Goal: Information Seeking & Learning: Learn about a topic

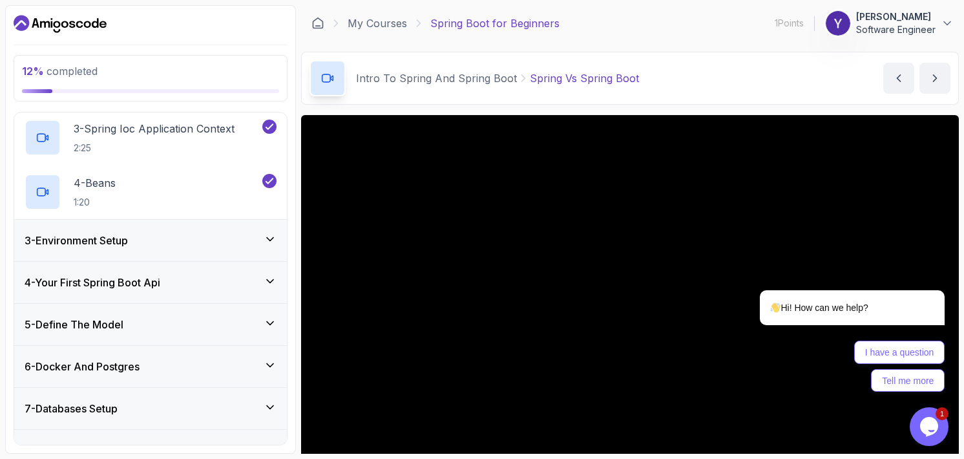
click at [148, 242] on div "3 - Environment Setup" at bounding box center [151, 241] width 252 height 16
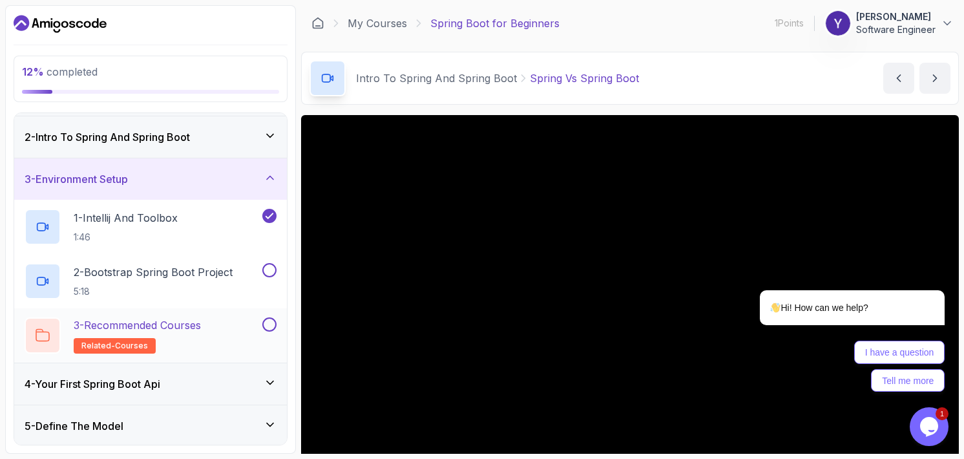
scroll to position [9, 0]
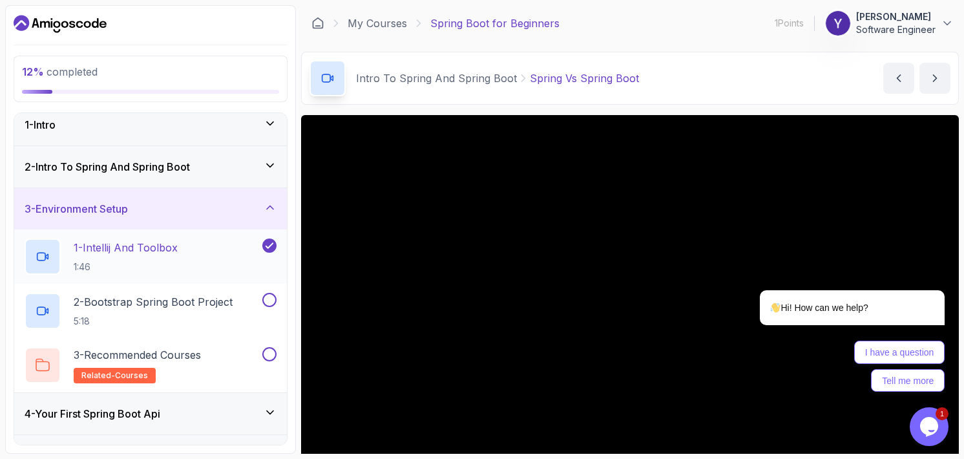
click at [155, 258] on h2 "1 - Intellij And Toolbox 1:46" at bounding box center [126, 257] width 104 height 34
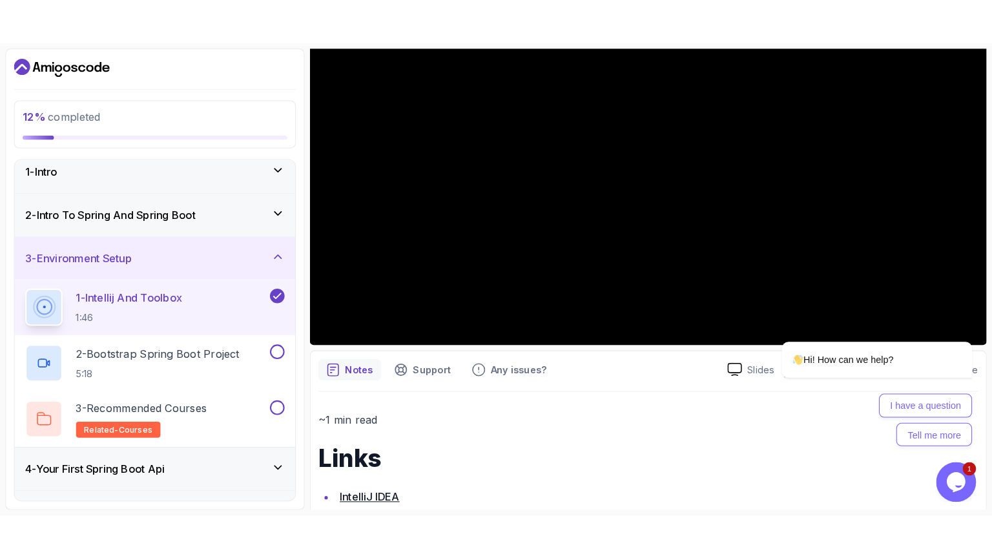
scroll to position [194, 0]
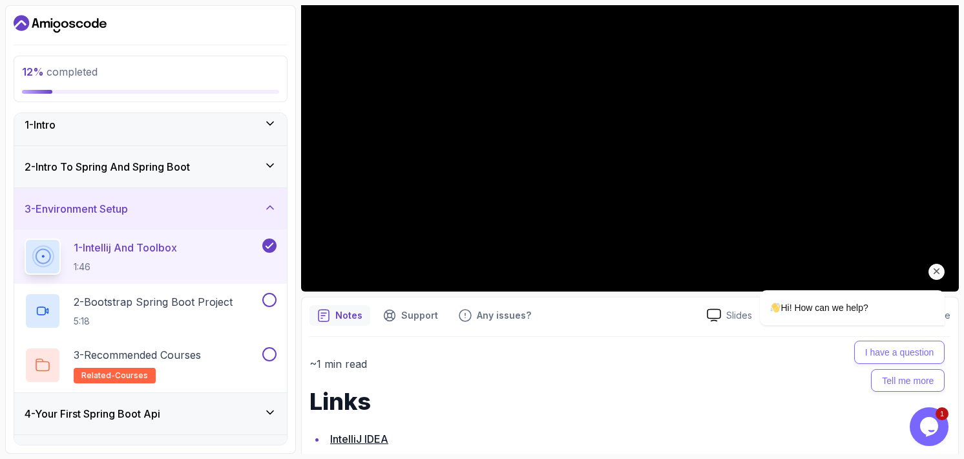
click at [945, 278] on div "Hi! How can we help? I have a question Tell me more" at bounding box center [834, 284] width 233 height 227
click at [939, 268] on icon "Chat attention grabber" at bounding box center [937, 272] width 12 height 12
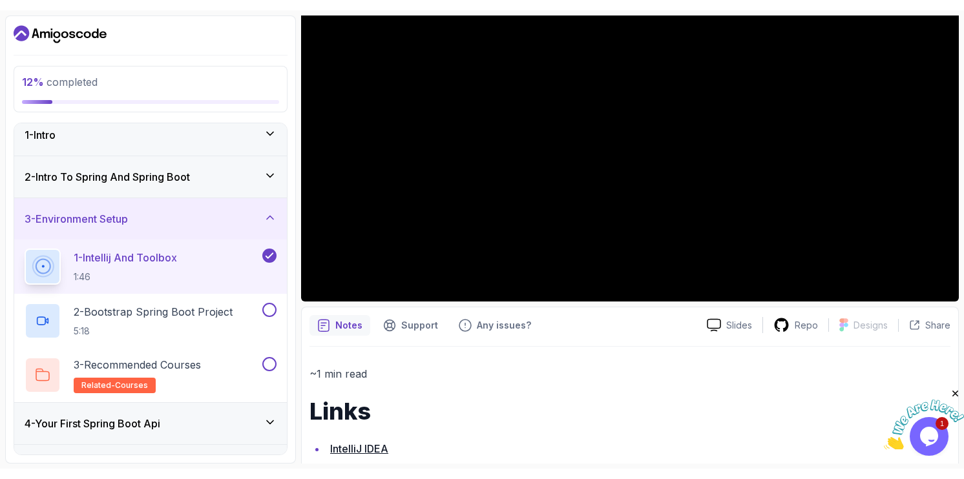
scroll to position [158, 0]
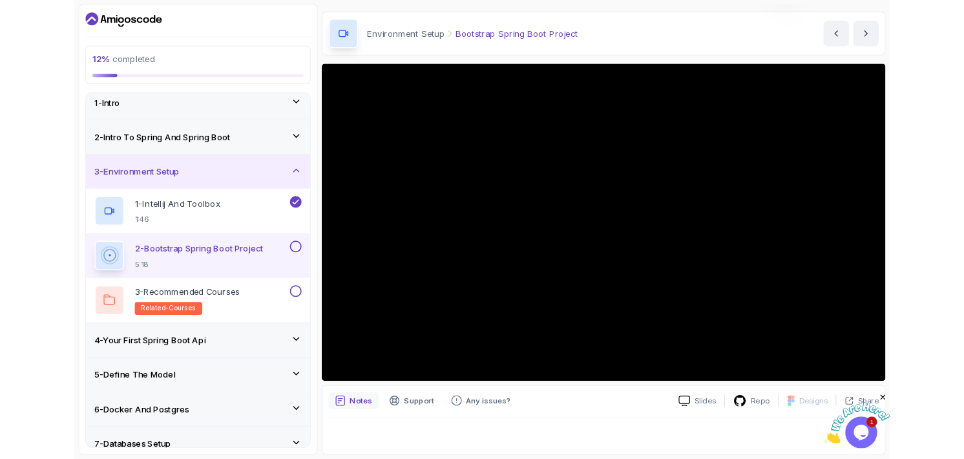
scroll to position [121, 0]
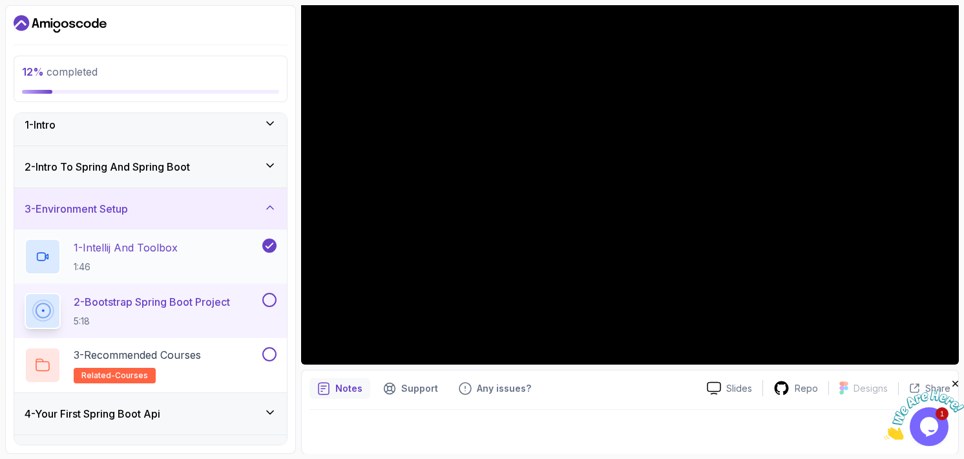
click at [185, 256] on div "1 - Intellij And Toolbox 1:46" at bounding box center [142, 256] width 235 height 36
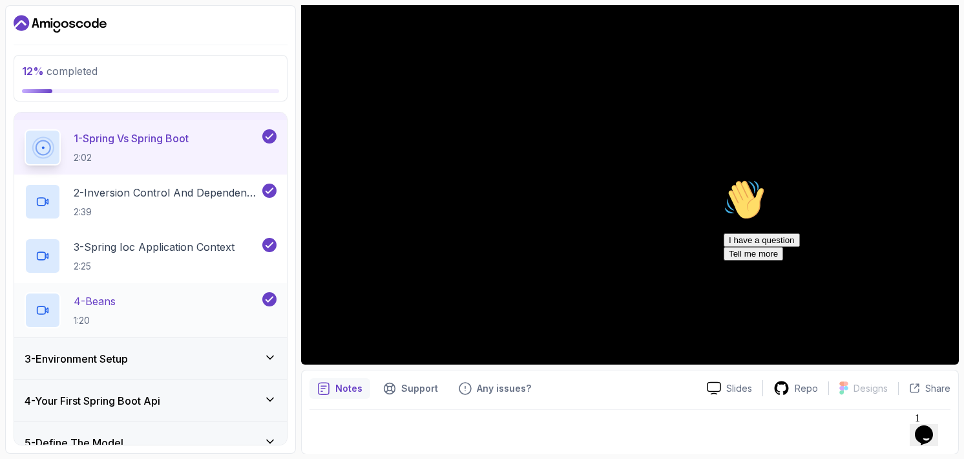
scroll to position [194, 0]
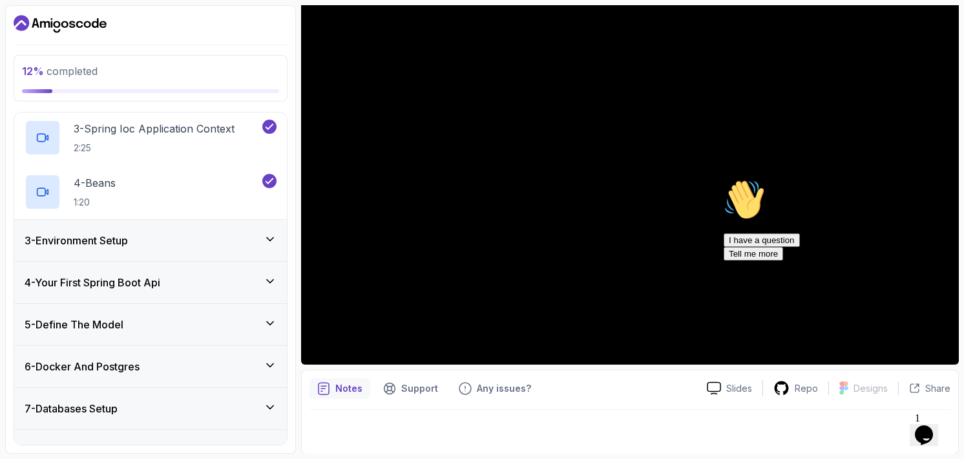
click at [217, 245] on div "3 - Environment Setup" at bounding box center [151, 241] width 252 height 16
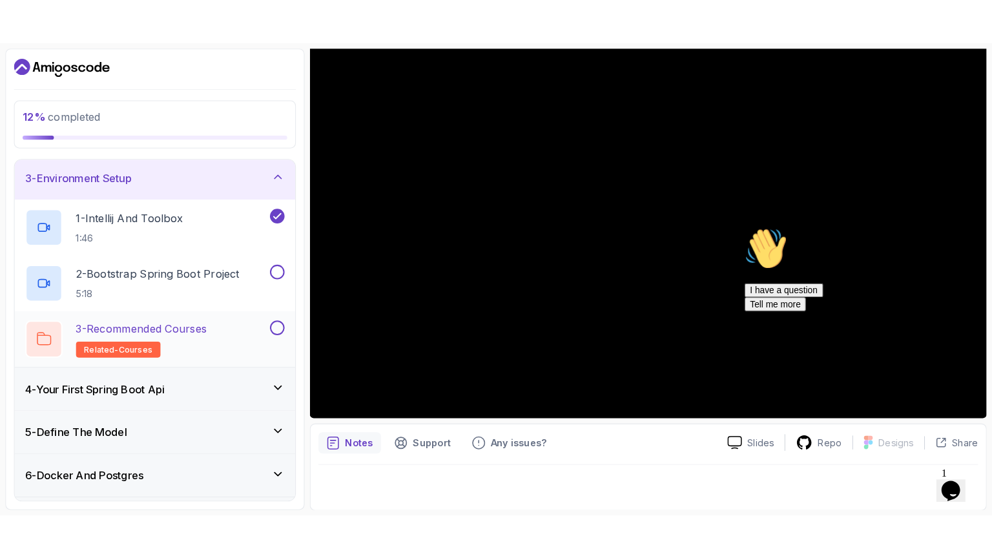
scroll to position [74, 0]
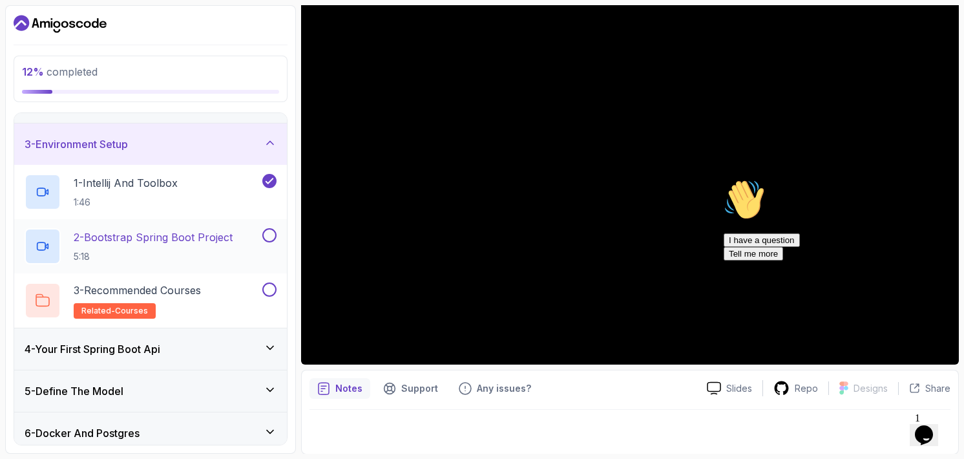
click at [200, 238] on p "2 - Bootstrap Spring Boot Project" at bounding box center [153, 237] width 159 height 16
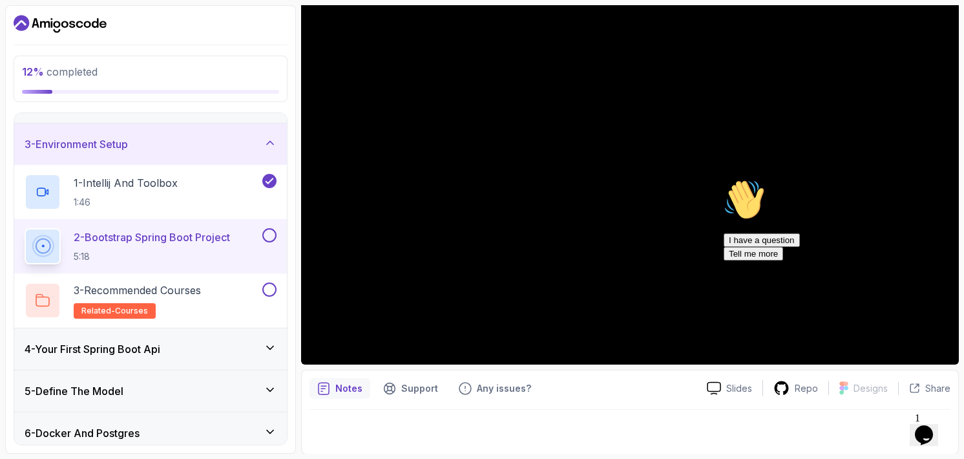
click at [724, 179] on icon "Chat attention grabber" at bounding box center [724, 179] width 0 height 0
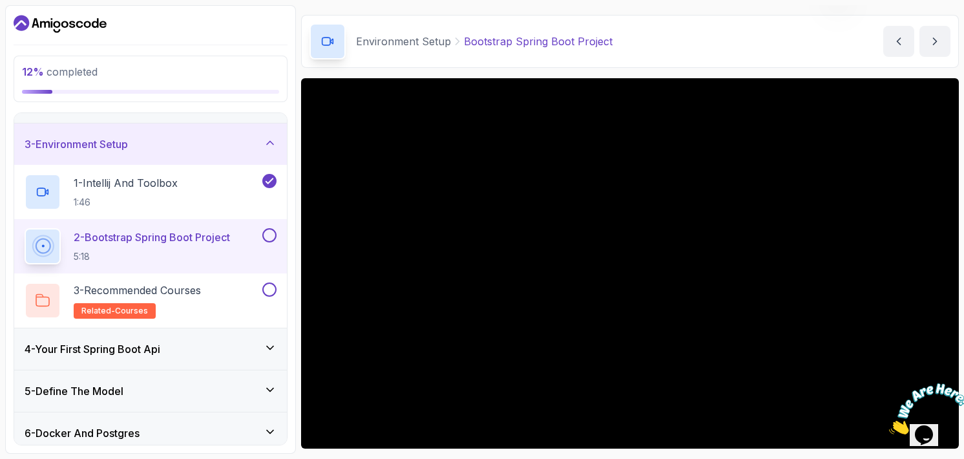
scroll to position [121, 0]
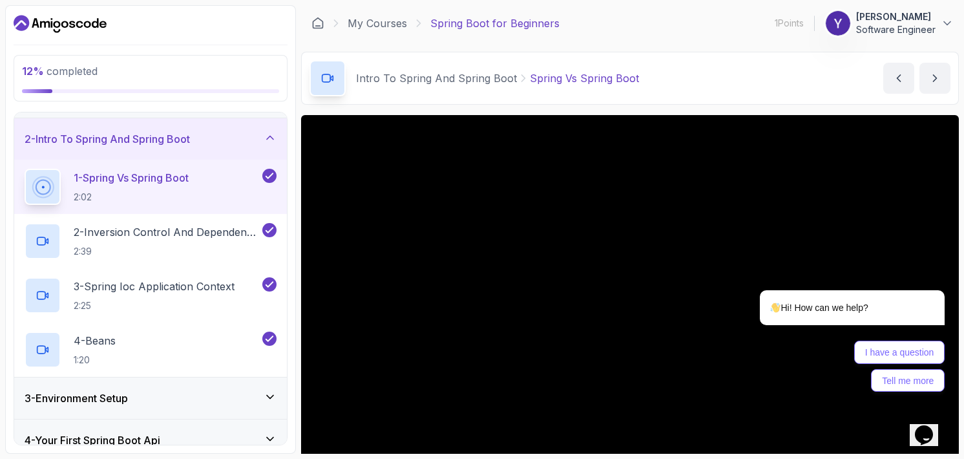
scroll to position [258, 0]
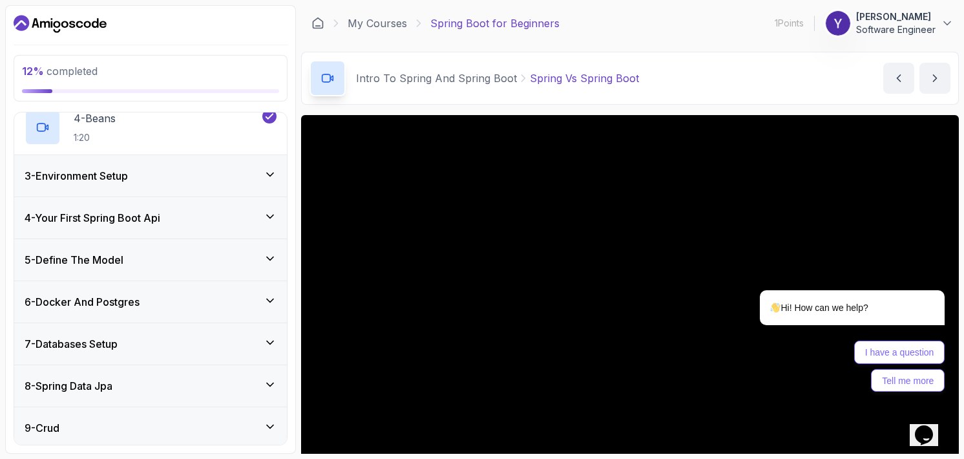
click at [171, 171] on div "3 - Environment Setup" at bounding box center [151, 176] width 252 height 16
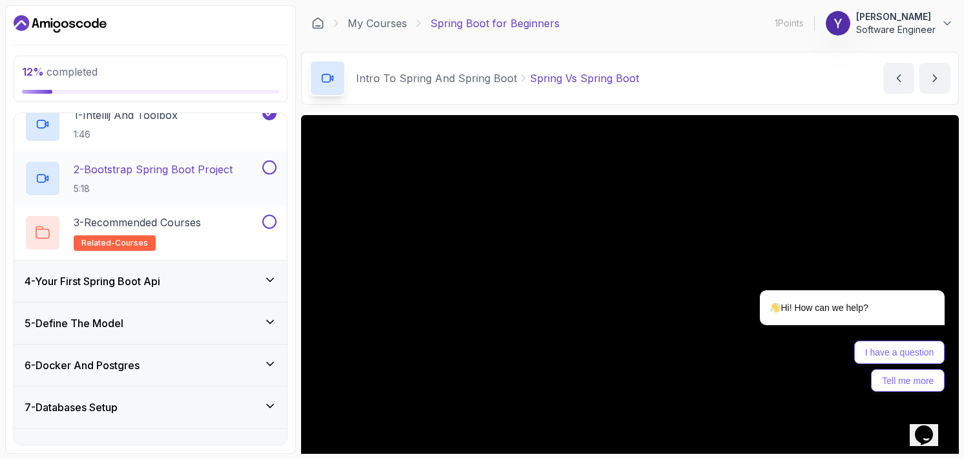
scroll to position [138, 0]
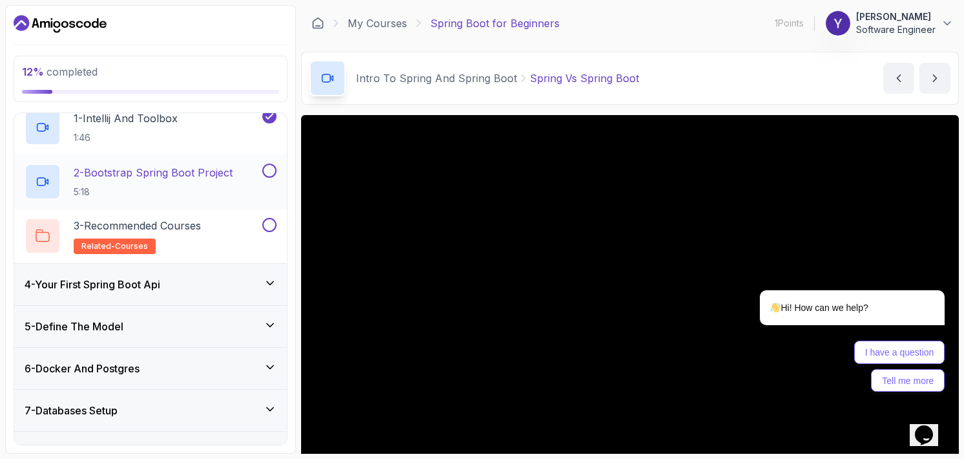
click at [168, 180] on h2 "2 - Bootstrap Spring Boot Project 5:18" at bounding box center [153, 182] width 159 height 34
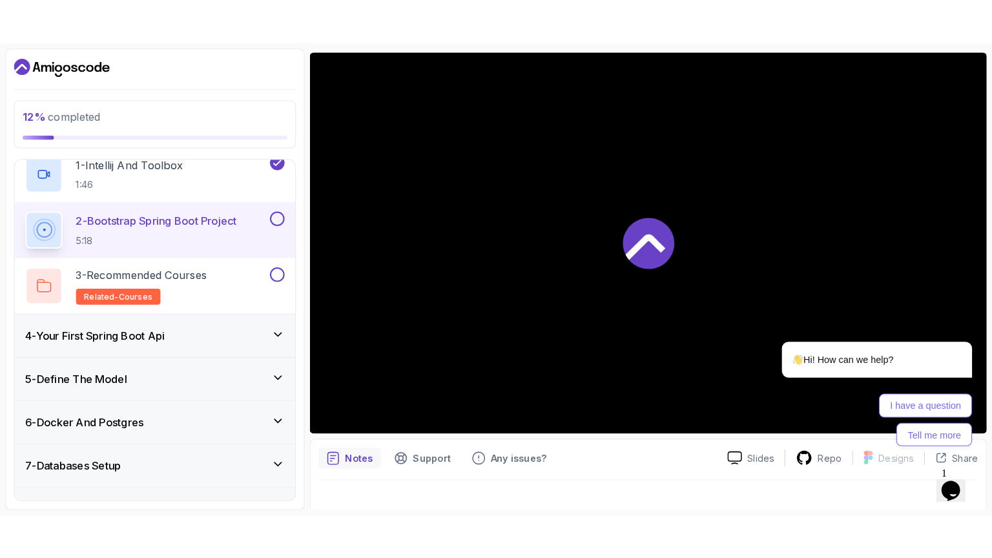
scroll to position [121, 0]
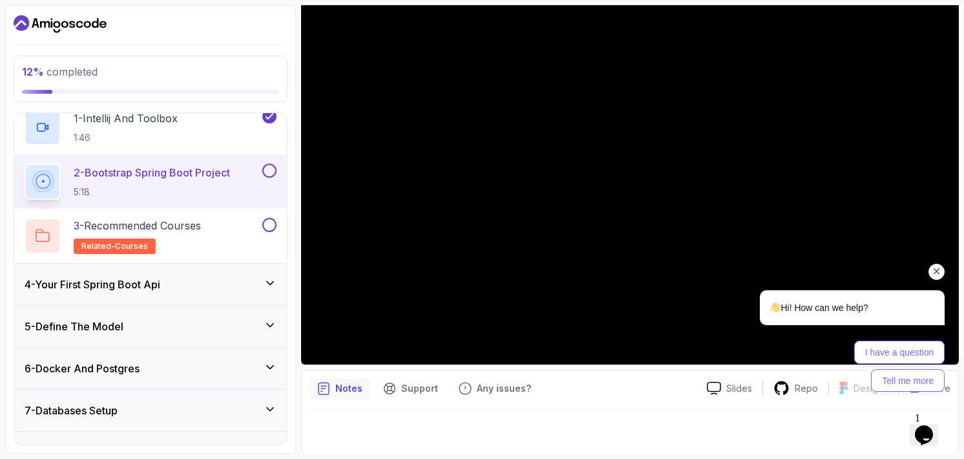
click at [933, 269] on icon "Chat attention grabber" at bounding box center [937, 272] width 12 height 12
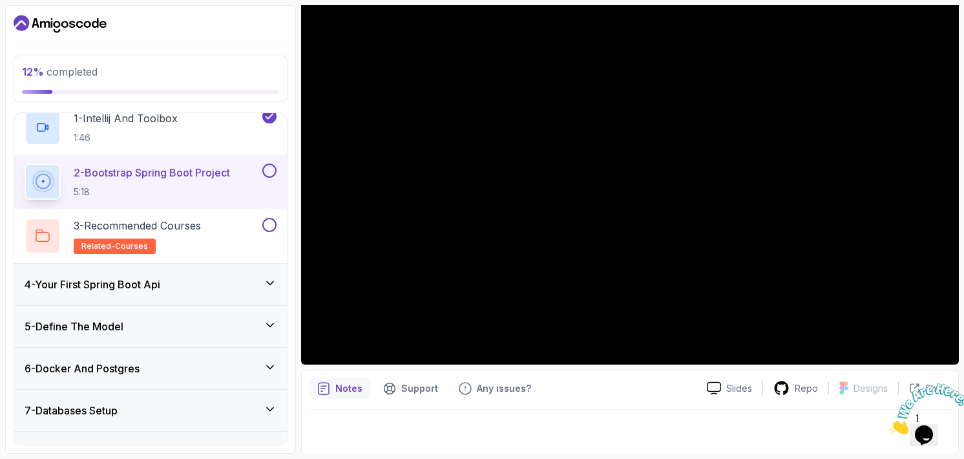
click at [149, 286] on h3 "4 - Your First Spring Boot Api" at bounding box center [93, 284] width 136 height 16
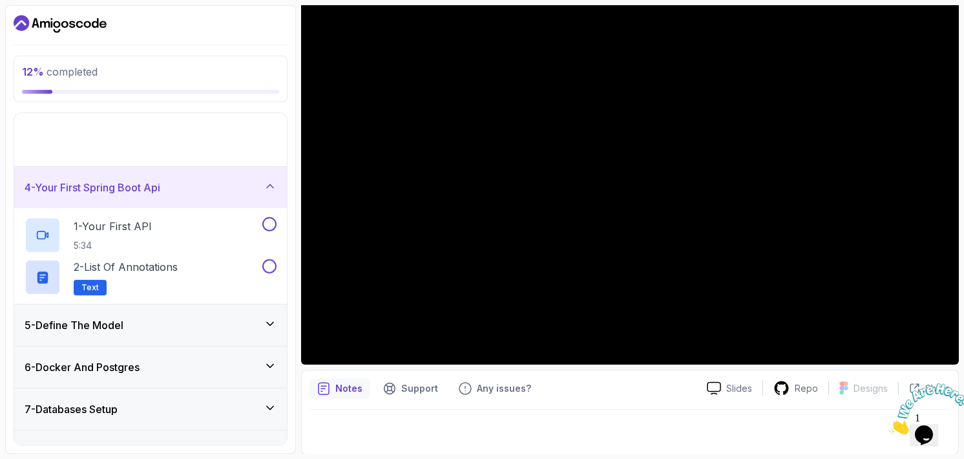
scroll to position [132, 0]
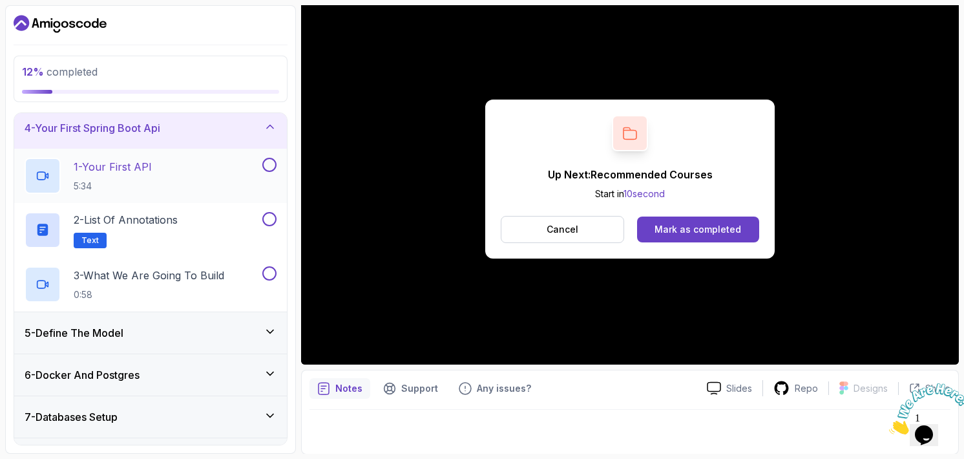
click at [159, 169] on div "1 - Your First API 5:34" at bounding box center [142, 176] width 235 height 36
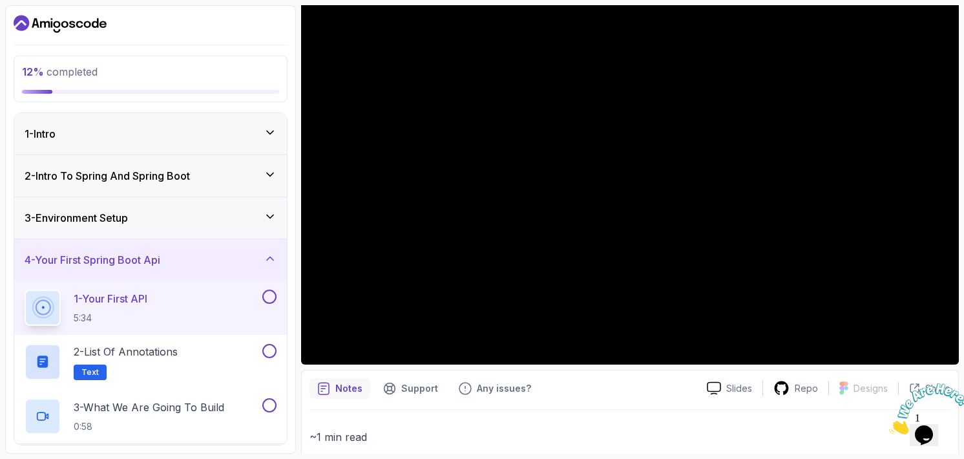
click at [175, 210] on div "3 - Environment Setup" at bounding box center [151, 218] width 252 height 16
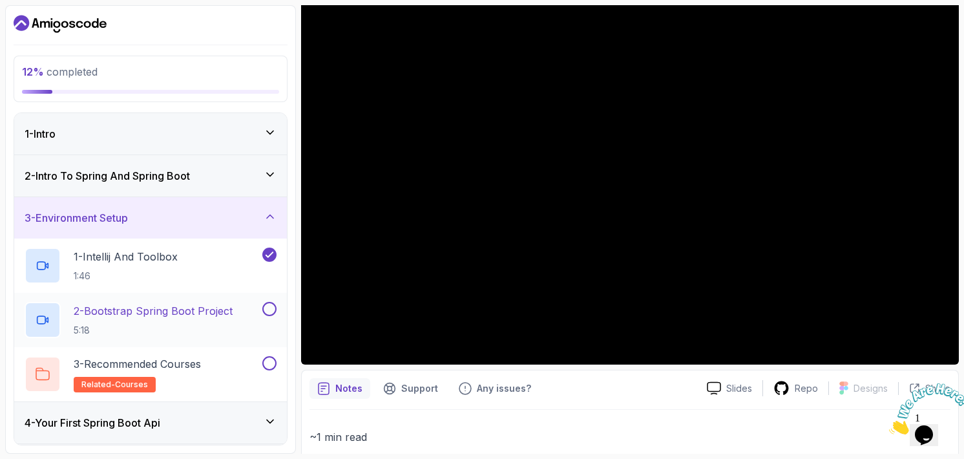
click at [269, 307] on button at bounding box center [269, 309] width 14 height 14
click at [269, 356] on button at bounding box center [269, 363] width 14 height 14
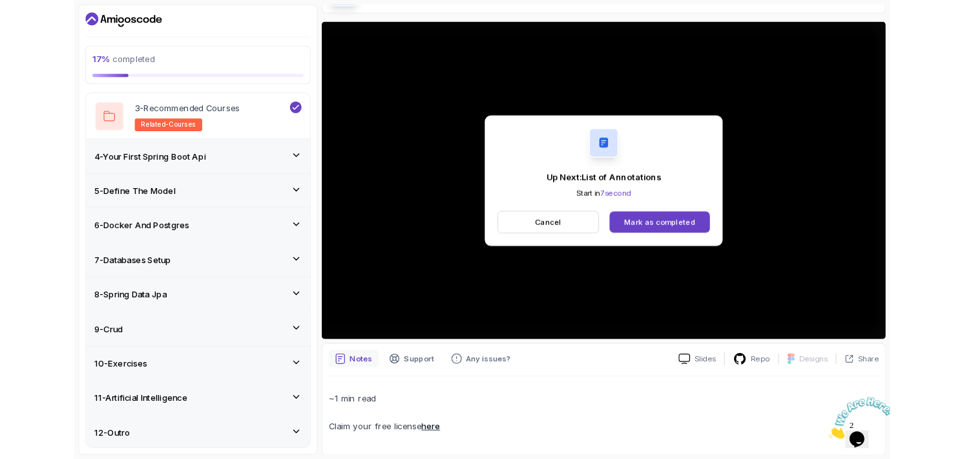
scroll to position [121, 0]
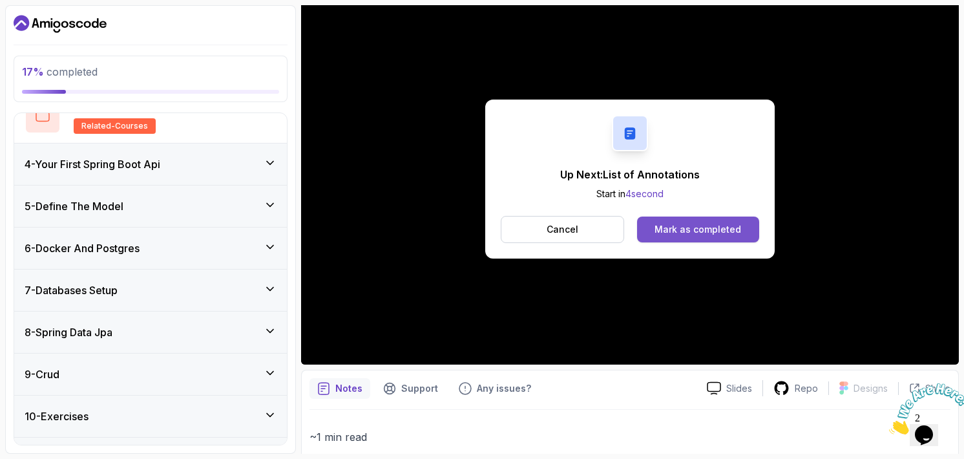
click at [703, 229] on div "Mark as completed" at bounding box center [697, 229] width 87 height 13
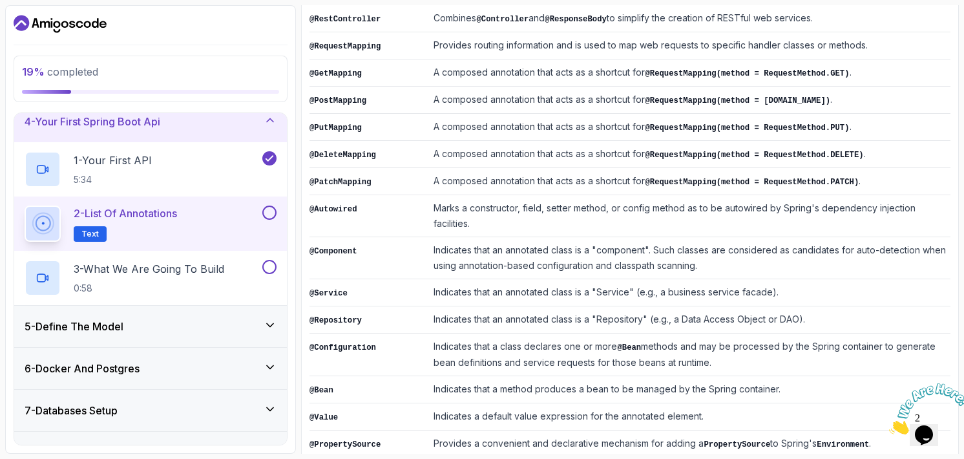
scroll to position [302, 0]
click at [173, 266] on p "3 - What We Are Going To Build" at bounding box center [149, 269] width 151 height 16
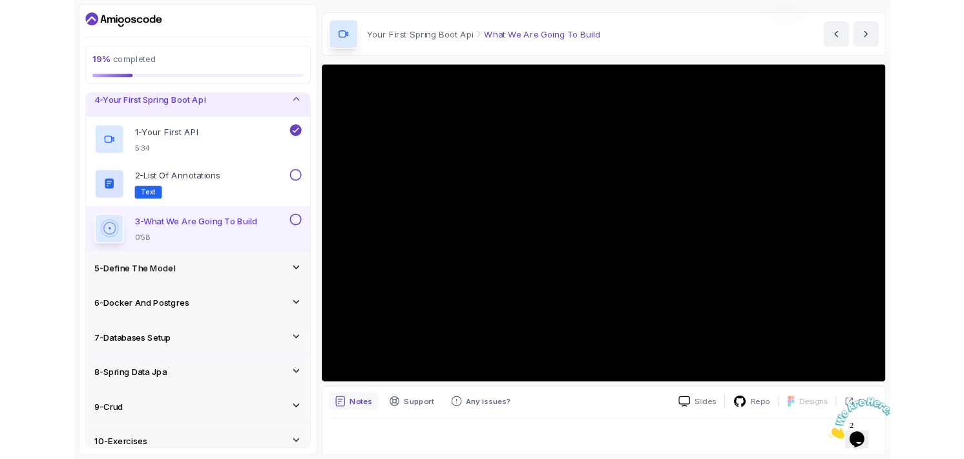
scroll to position [121, 0]
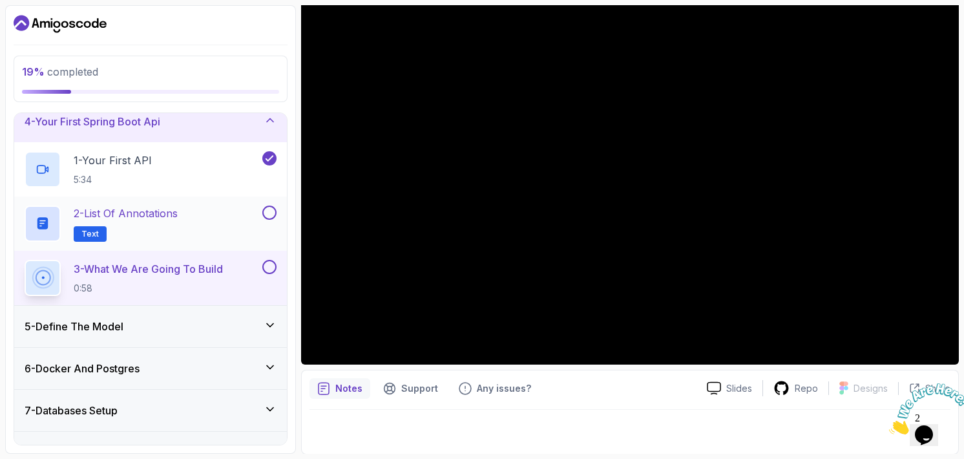
click at [274, 207] on button at bounding box center [269, 212] width 14 height 14
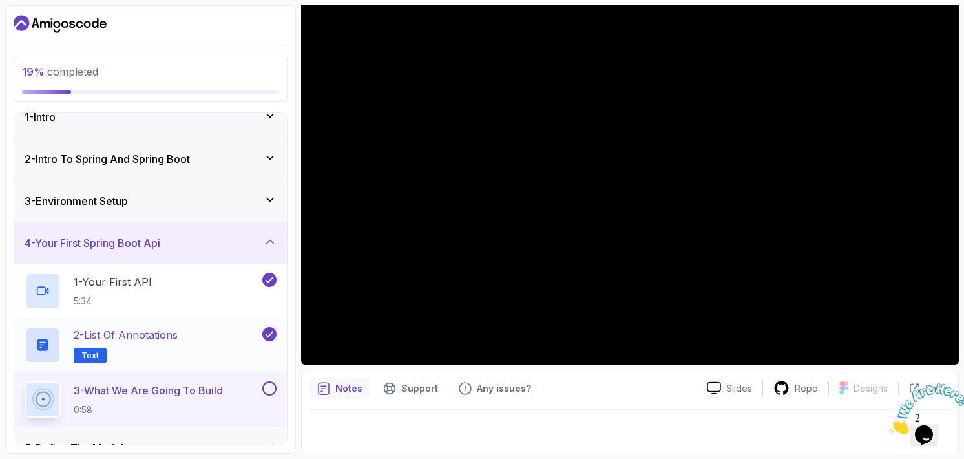
scroll to position [0, 0]
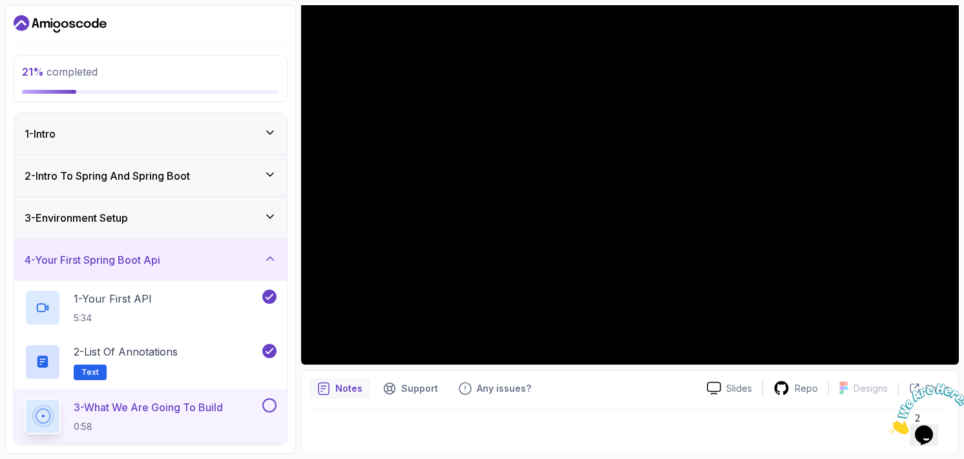
click at [220, 217] on div "3 - Environment Setup" at bounding box center [151, 218] width 252 height 16
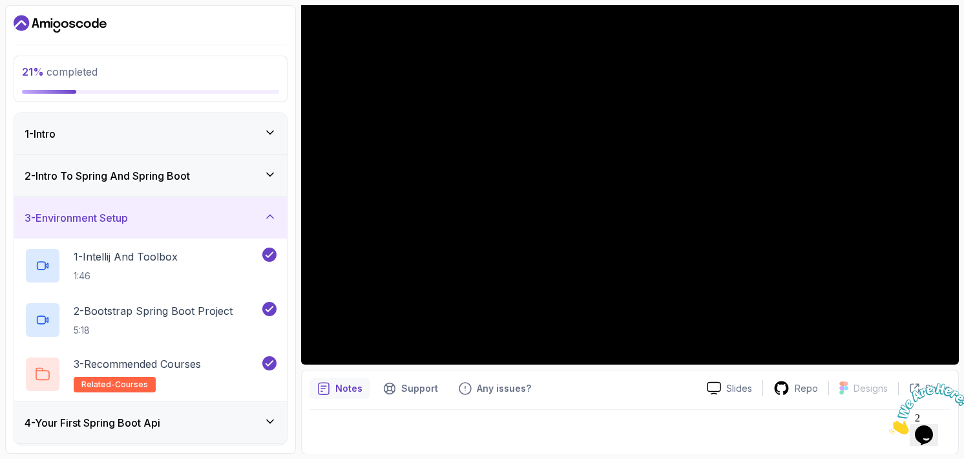
click at [222, 168] on div "2 - Intro To Spring And Spring Boot" at bounding box center [151, 176] width 252 height 16
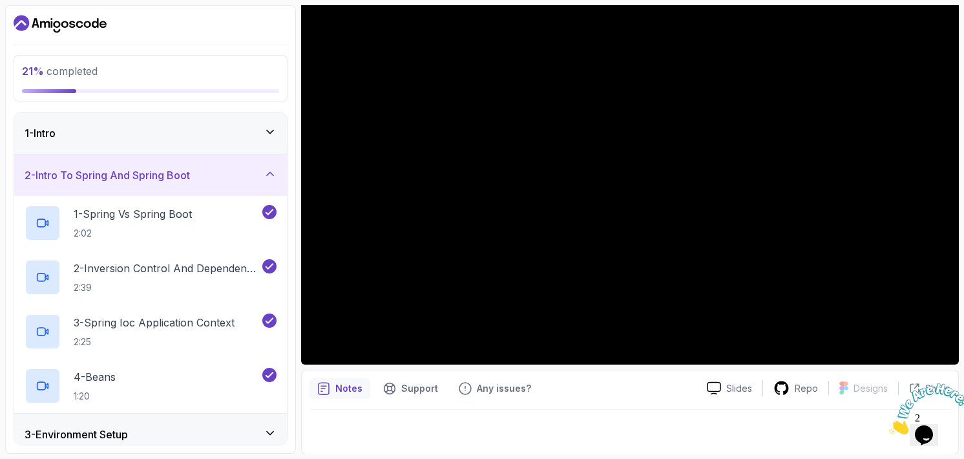
click at [218, 128] on div "1 - Intro" at bounding box center [151, 133] width 252 height 16
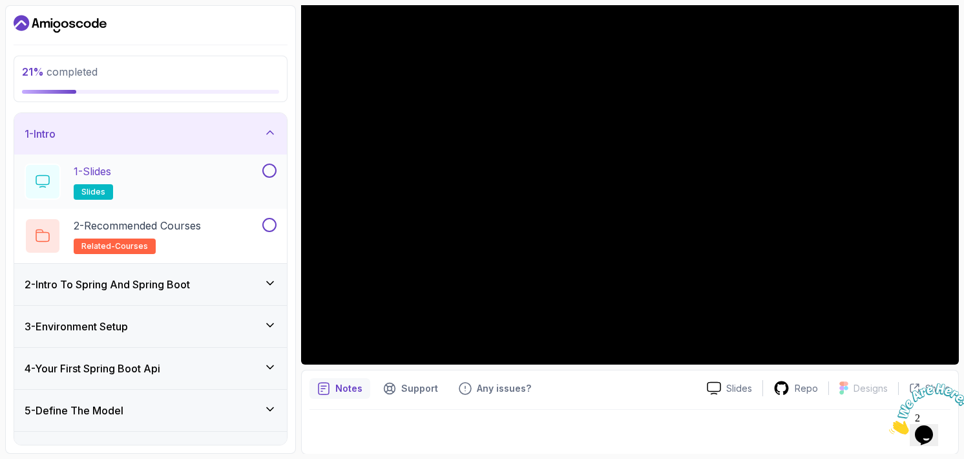
click at [272, 169] on button at bounding box center [269, 170] width 14 height 14
click at [271, 225] on button at bounding box center [269, 225] width 14 height 14
click at [258, 282] on div "2 - Intro To Spring And Spring Boot" at bounding box center [151, 284] width 252 height 16
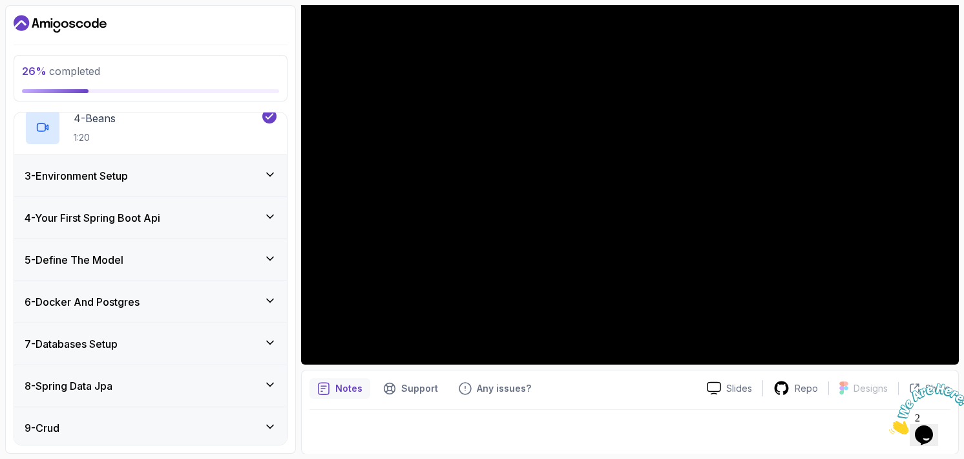
click at [224, 179] on div "3 - Environment Setup" at bounding box center [151, 176] width 252 height 16
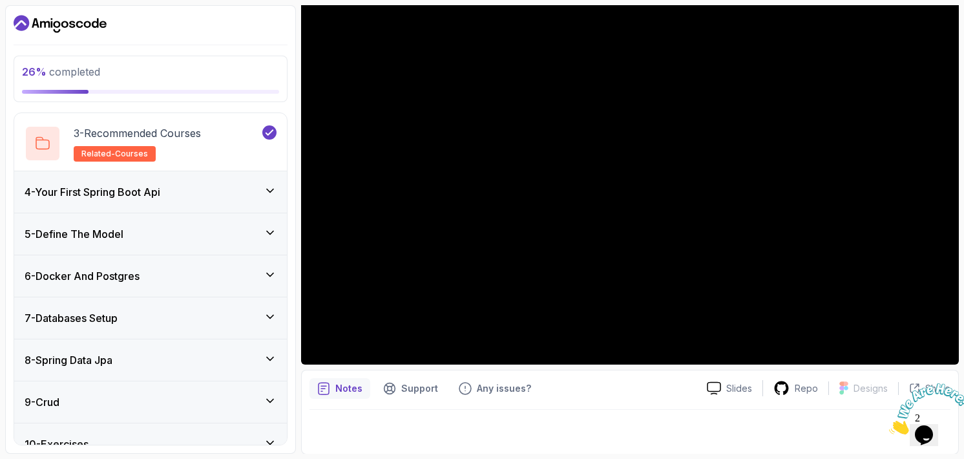
scroll to position [203, 0]
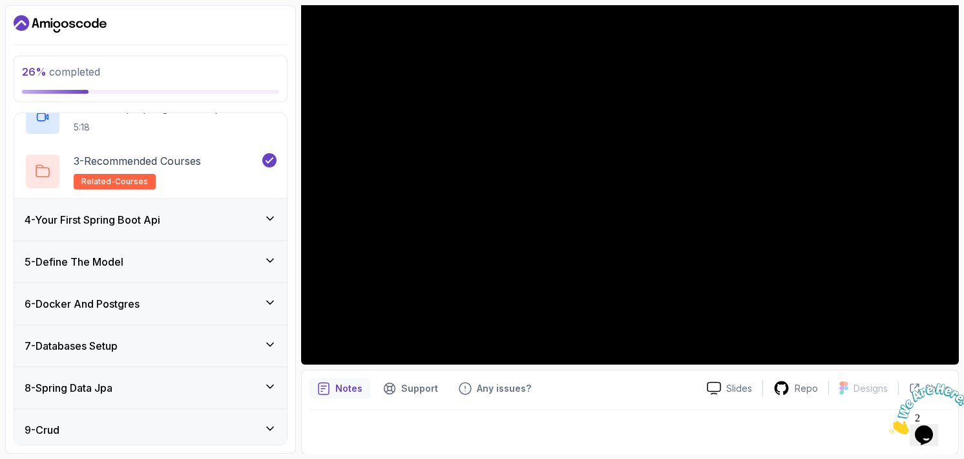
click at [187, 213] on div "4 - Your First Spring Boot Api" at bounding box center [151, 220] width 252 height 16
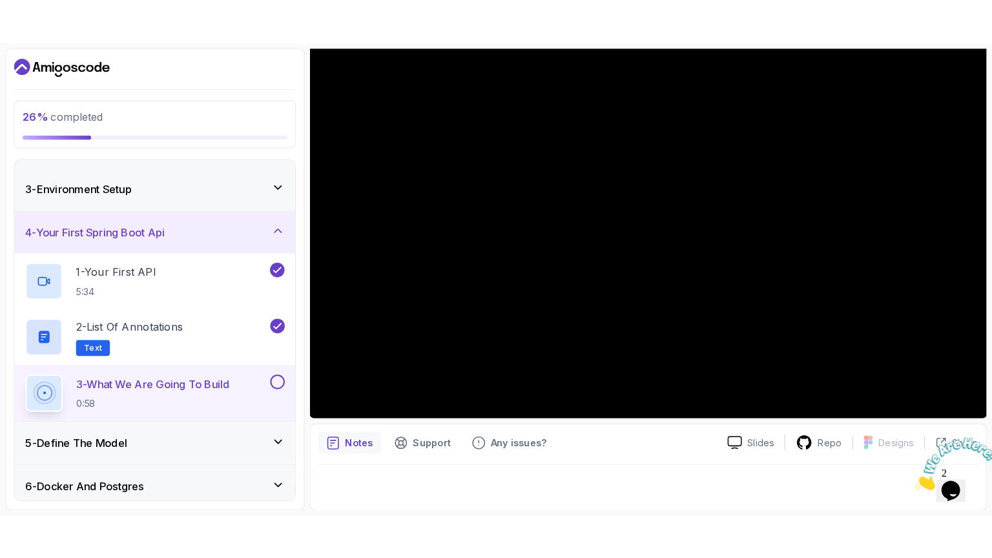
scroll to position [74, 0]
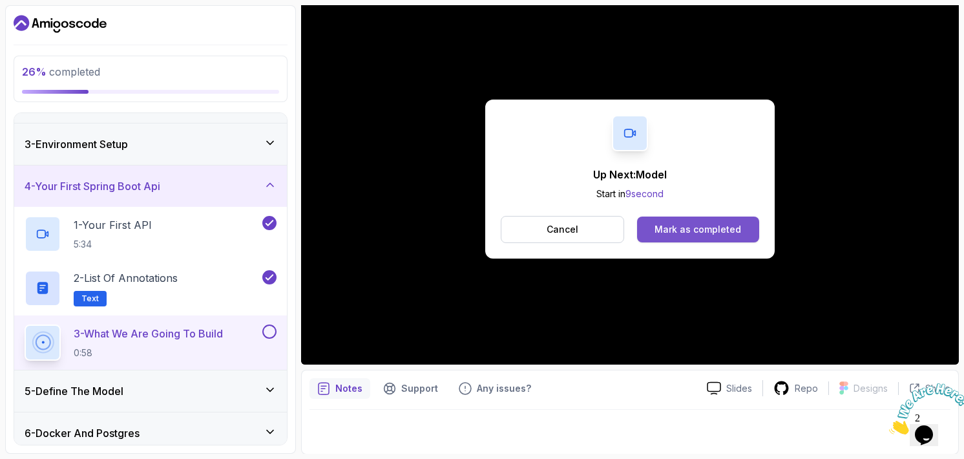
click at [710, 223] on div "Mark as completed" at bounding box center [697, 229] width 87 height 13
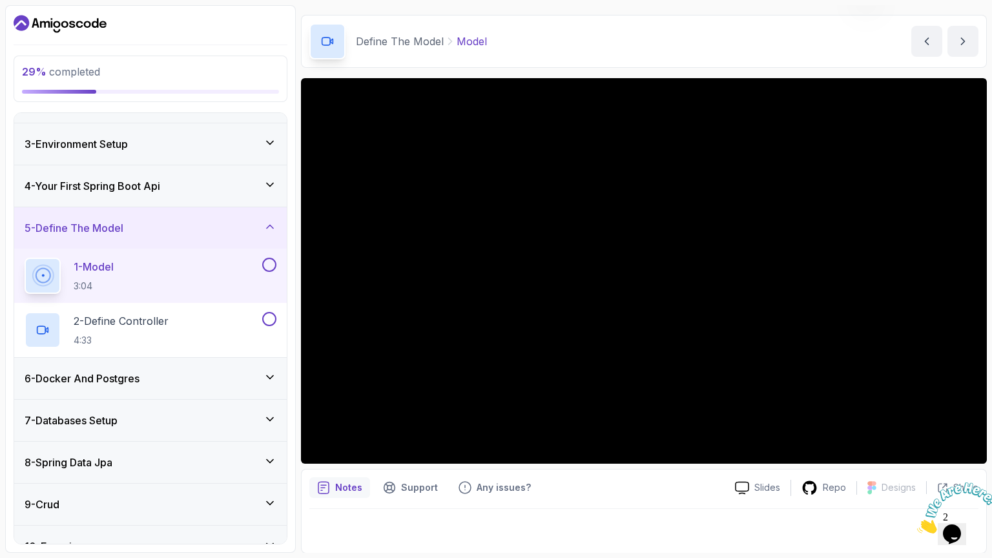
scroll to position [121, 0]
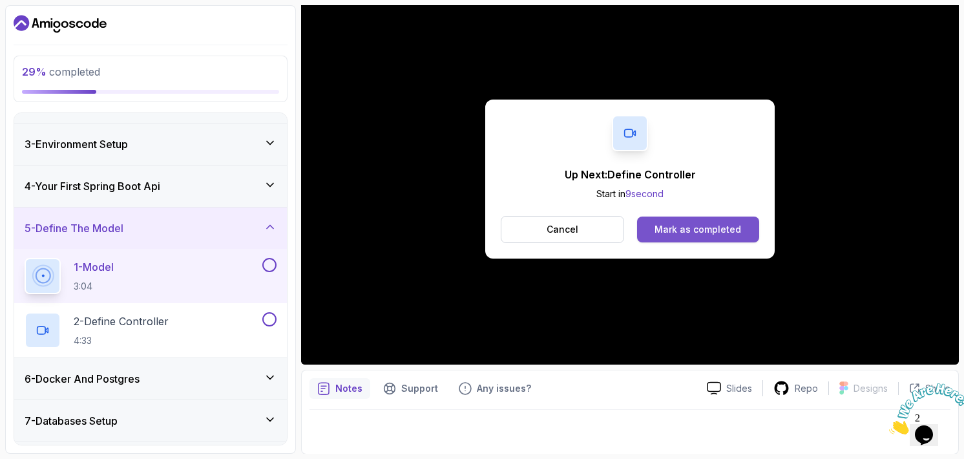
click at [704, 228] on div "Mark as completed" at bounding box center [697, 229] width 87 height 13
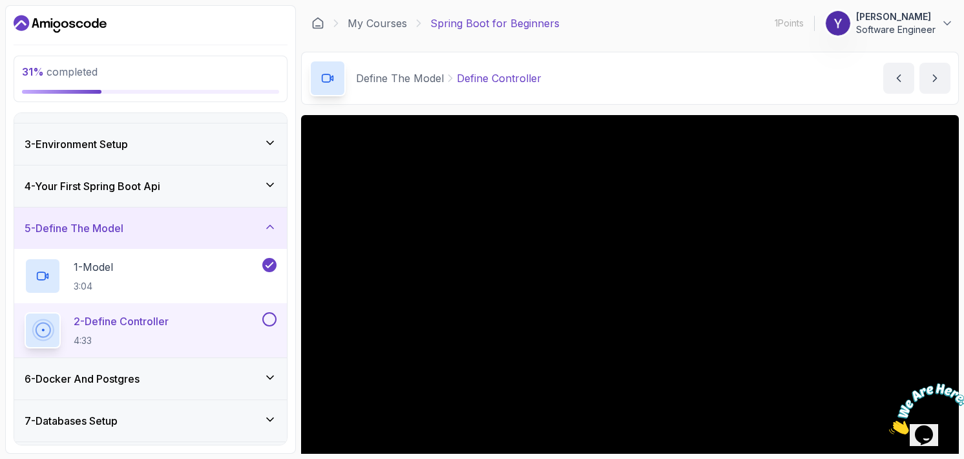
click at [468, 66] on div "Define The Model Define Controller" at bounding box center [425, 78] width 232 height 36
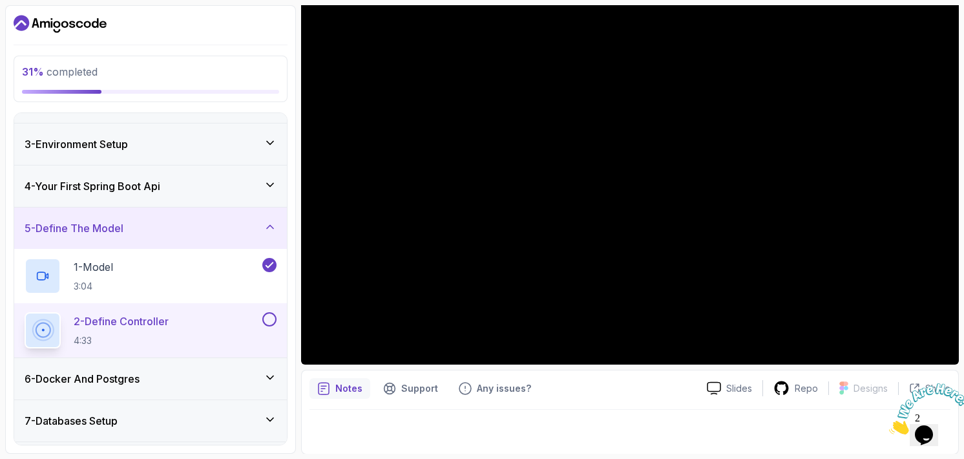
scroll to position [37, 0]
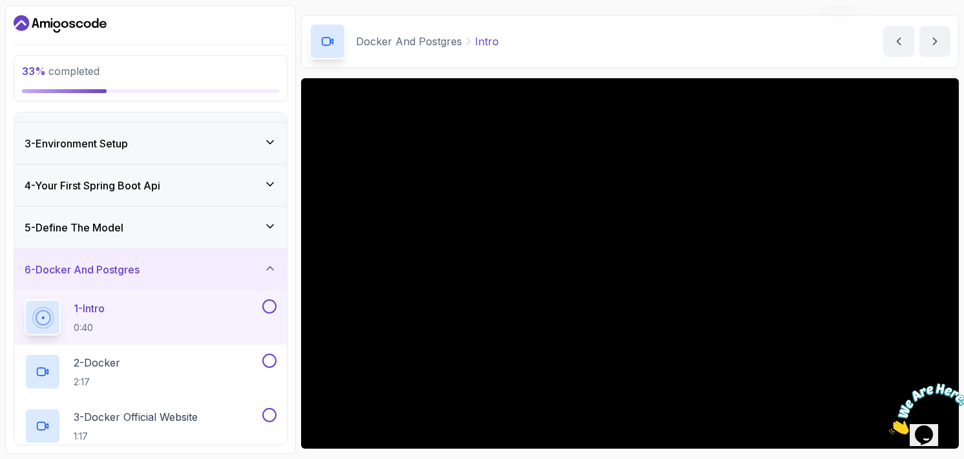
click at [109, 230] on h3 "5 - Define The Model" at bounding box center [74, 228] width 99 height 16
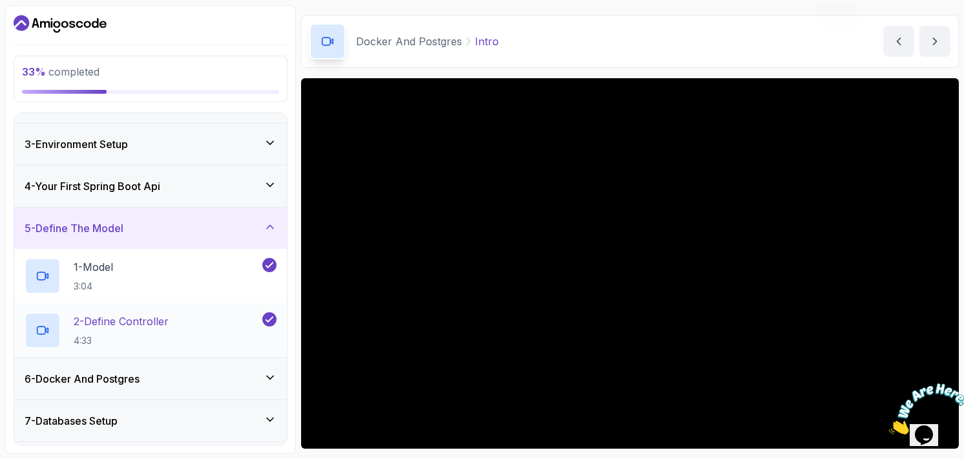
click at [140, 313] on p "2 - Define Controller" at bounding box center [121, 321] width 95 height 16
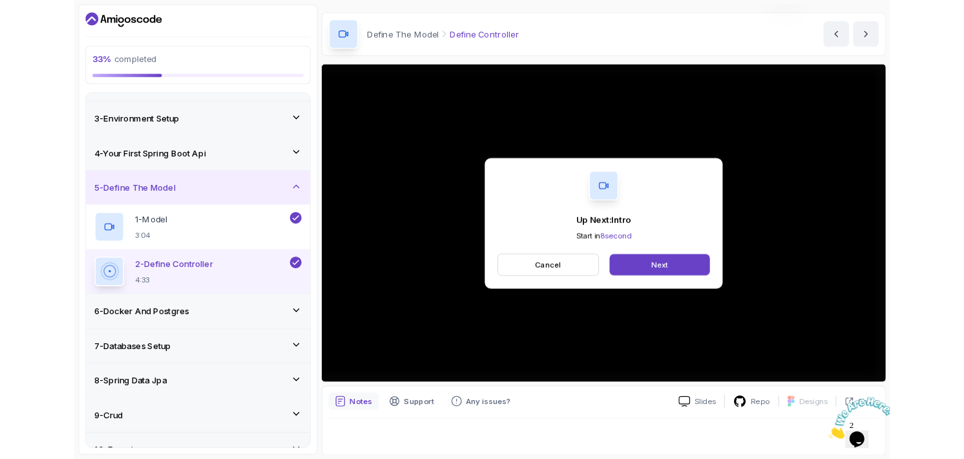
scroll to position [121, 0]
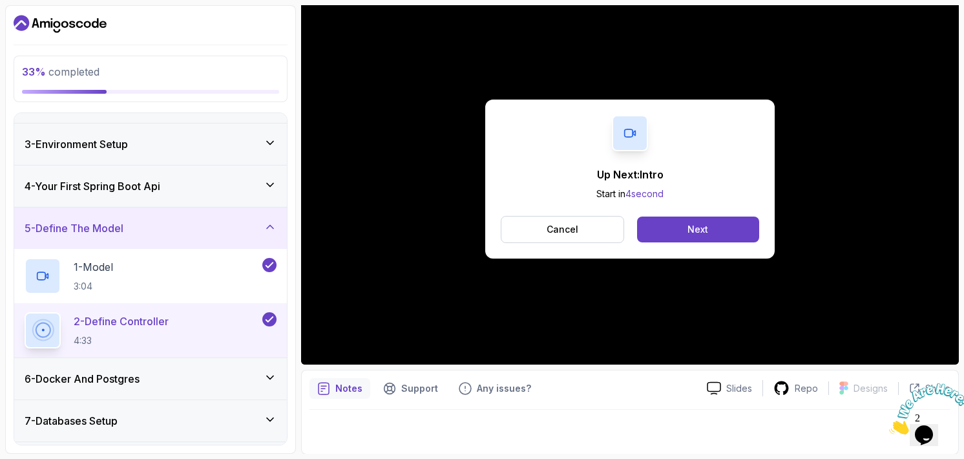
click at [204, 380] on div "6 - Docker And Postgres" at bounding box center [151, 379] width 252 height 16
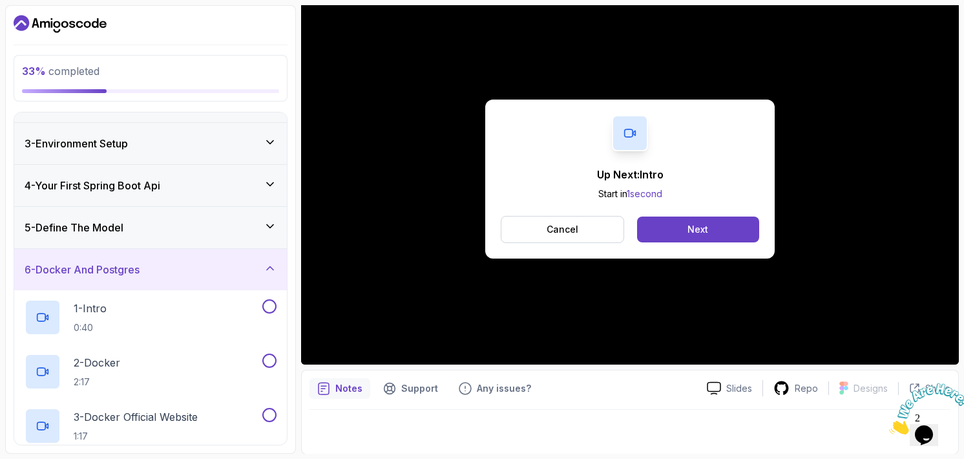
click at [226, 233] on div "5 - Define The Model" at bounding box center [151, 228] width 252 height 16
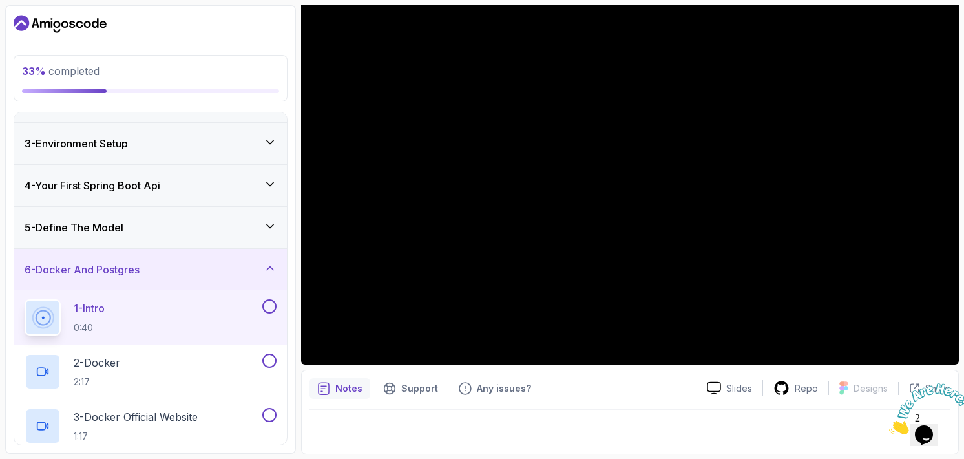
click at [162, 226] on div "5 - Define The Model" at bounding box center [151, 228] width 252 height 16
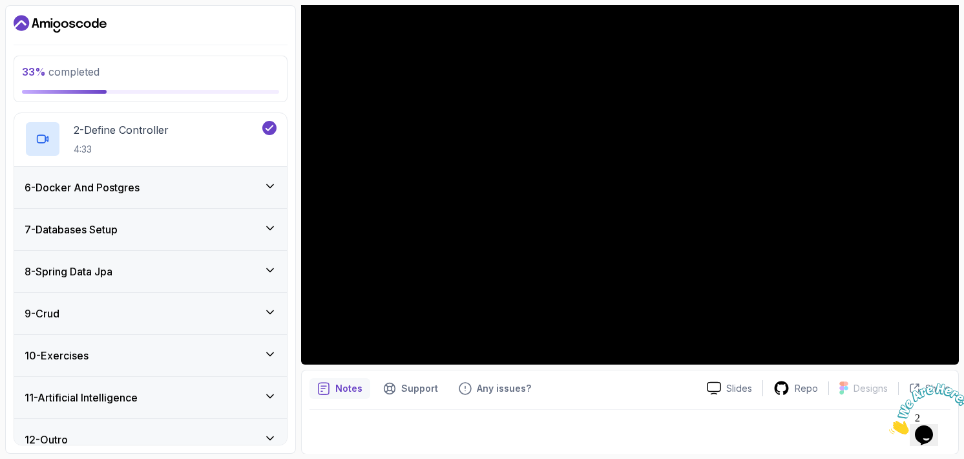
scroll to position [267, 0]
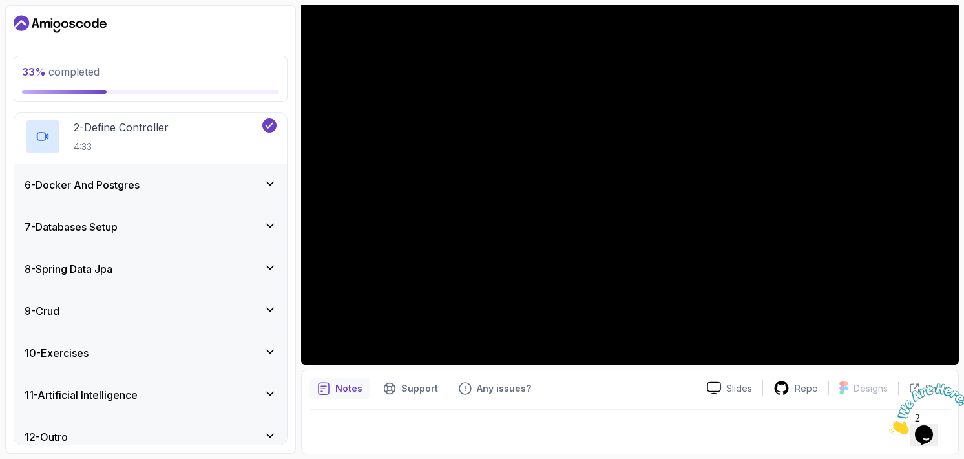
click at [136, 187] on h3 "6 - Docker And Postgres" at bounding box center [82, 185] width 115 height 16
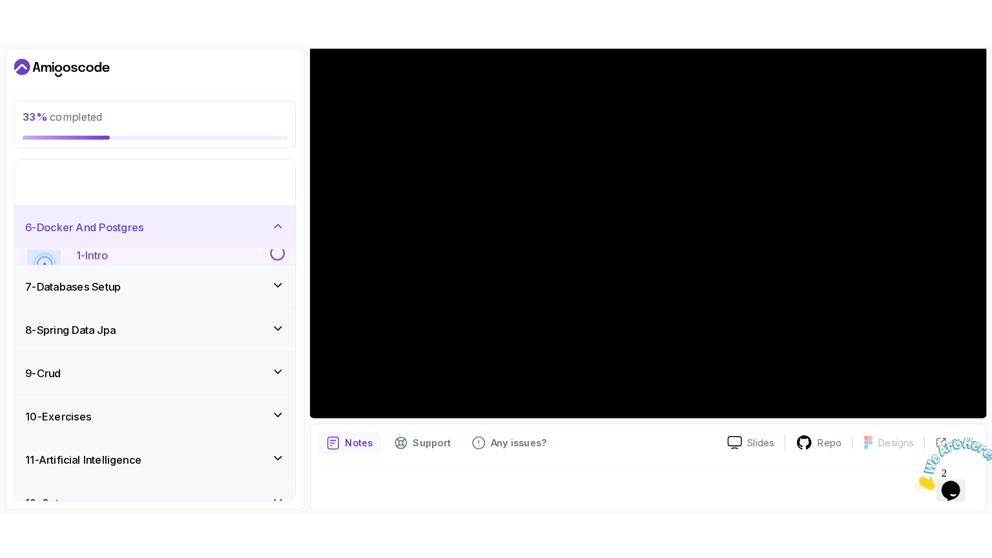
scroll to position [169, 0]
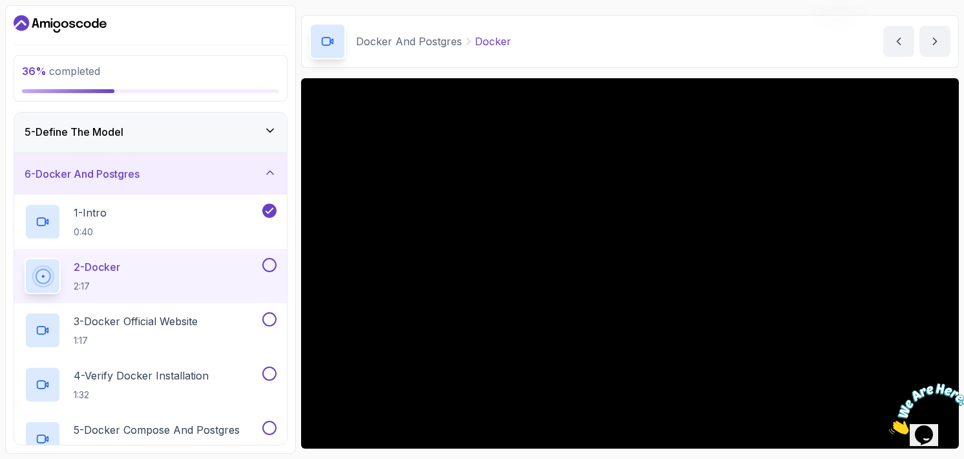
scroll to position [121, 0]
